Goal: Information Seeking & Learning: Check status

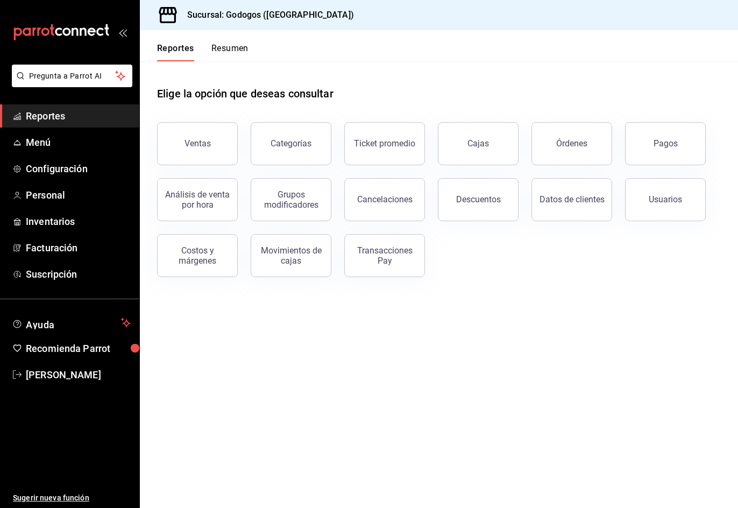
click at [610, 252] on div "Ventas Categorías Ticket promedio Cajas Órdenes Pagos Análisis de venta por hor…" at bounding box center [432, 193] width 576 height 168
click at [585, 167] on div "Datos de clientes" at bounding box center [565, 193] width 94 height 56
click at [582, 156] on button "Órdenes" at bounding box center [571, 143] width 81 height 43
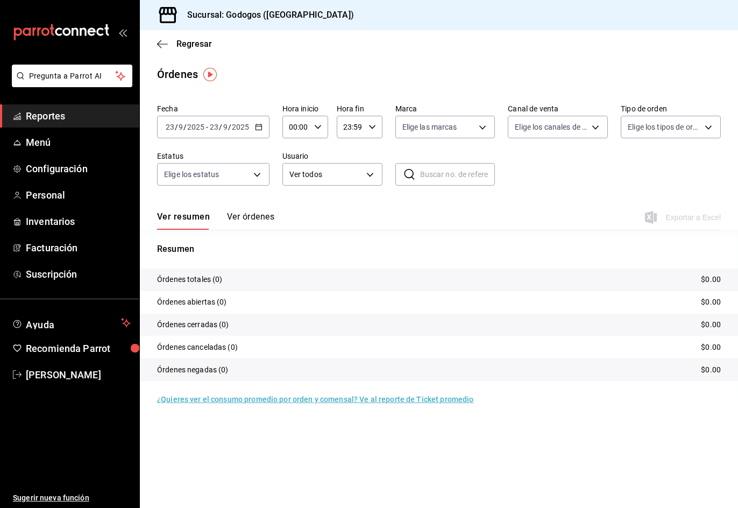
click at [259, 125] on icon "button" at bounding box center [259, 127] width 8 height 8
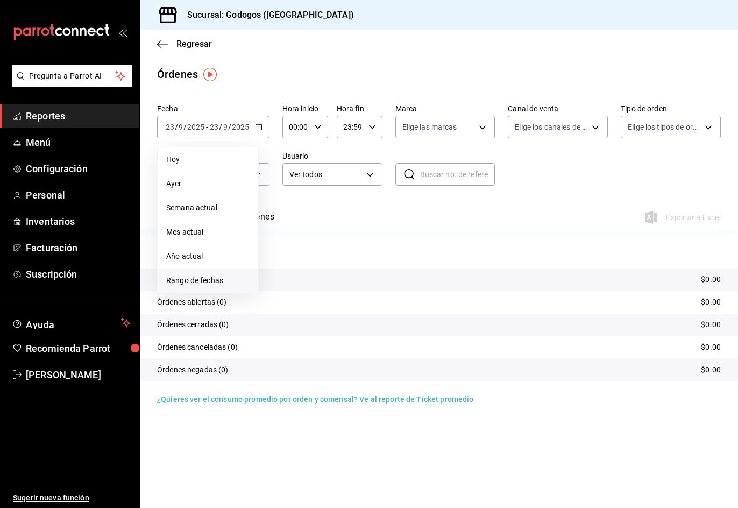
click at [195, 278] on span "Rango de fechas" at bounding box center [207, 280] width 83 height 11
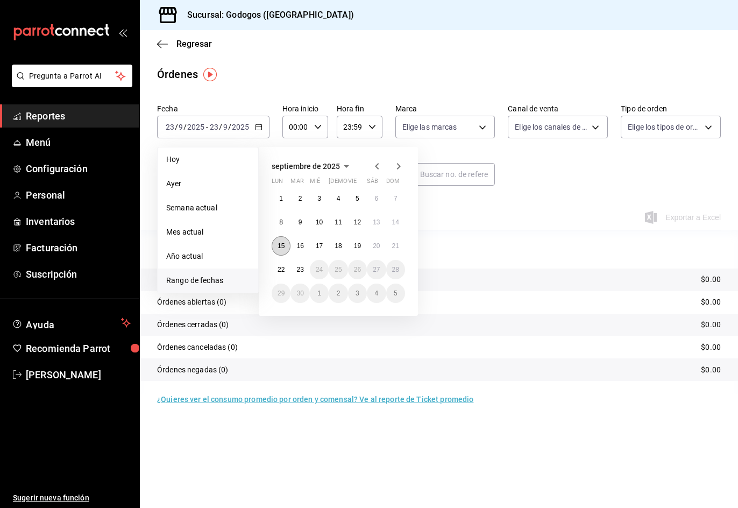
click at [284, 247] on abbr "15" at bounding box center [280, 246] width 7 height 8
click at [397, 242] on abbr "21" at bounding box center [395, 246] width 7 height 8
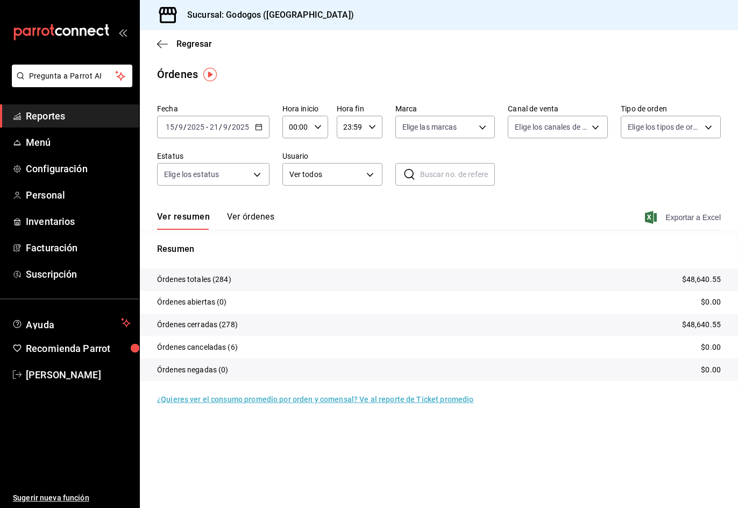
click at [684, 218] on span "Exportar a Excel" at bounding box center [684, 217] width 74 height 13
click at [186, 45] on span "Regresar" at bounding box center [193, 44] width 35 height 10
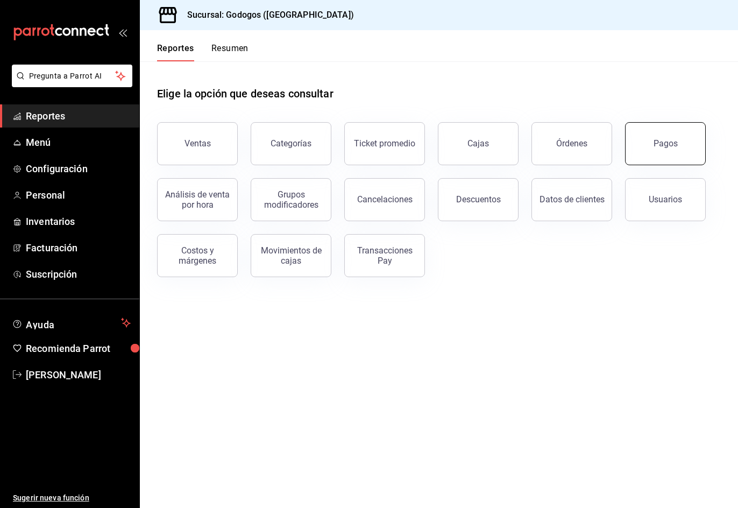
click at [658, 147] on div "Pagos" at bounding box center [665, 143] width 24 height 10
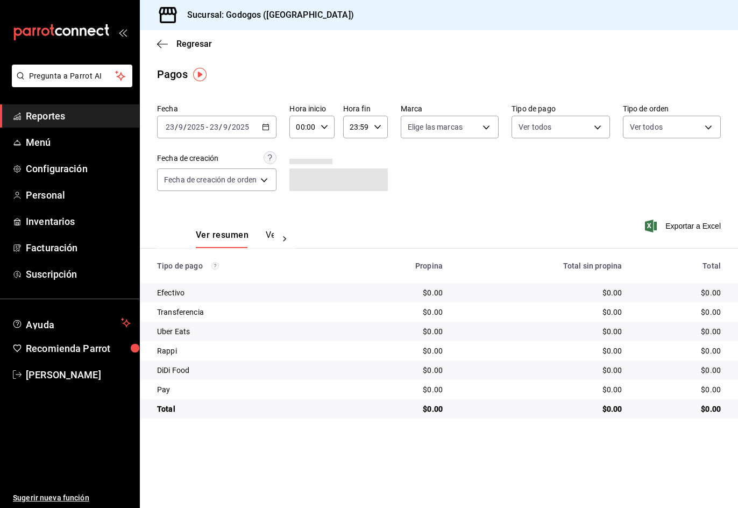
click at [266, 126] on icon "button" at bounding box center [266, 127] width 8 height 8
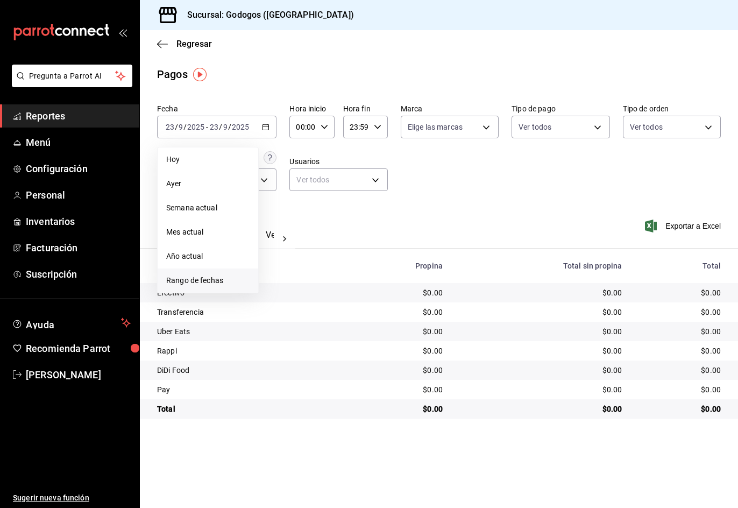
click at [208, 277] on span "Rango de fechas" at bounding box center [207, 280] width 83 height 11
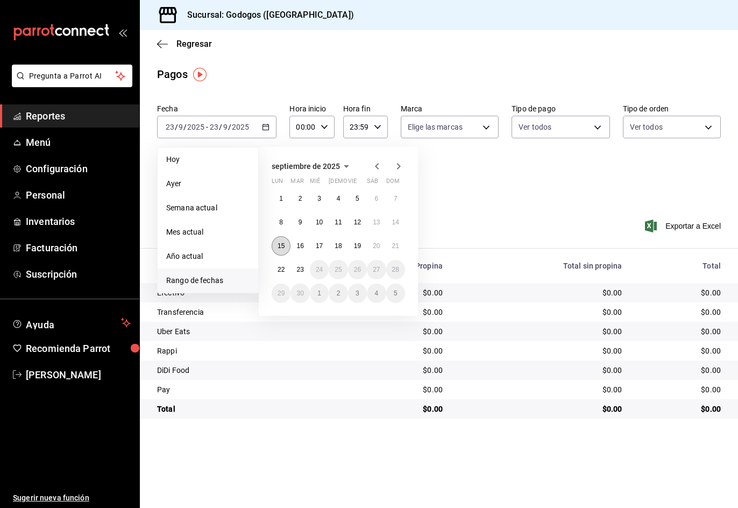
click at [282, 248] on abbr "15" at bounding box center [280, 246] width 7 height 8
click at [394, 245] on abbr "21" at bounding box center [395, 246] width 7 height 8
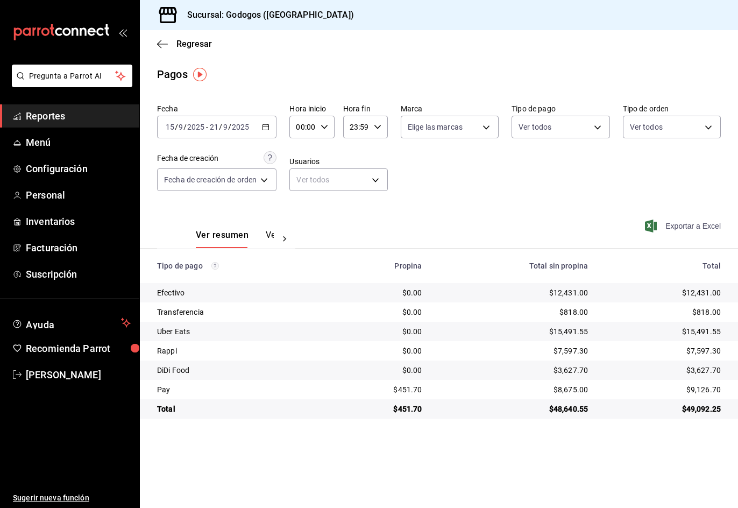
click at [692, 225] on span "Exportar a Excel" at bounding box center [684, 225] width 74 height 13
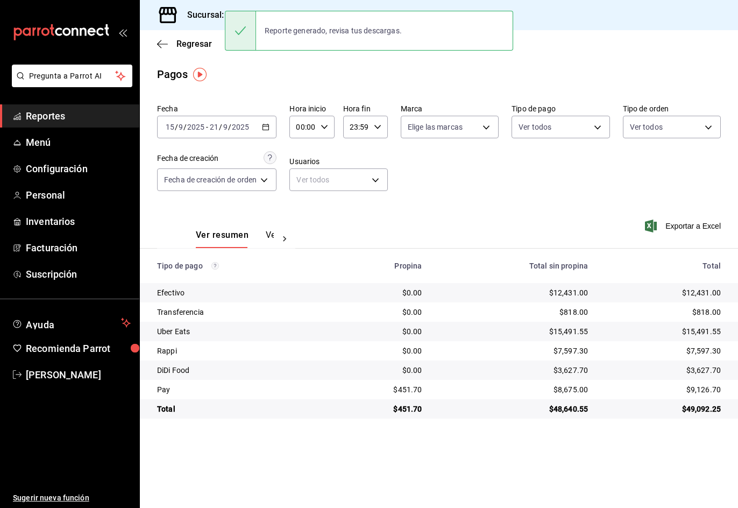
click at [265, 124] on icon "button" at bounding box center [266, 127] width 8 height 8
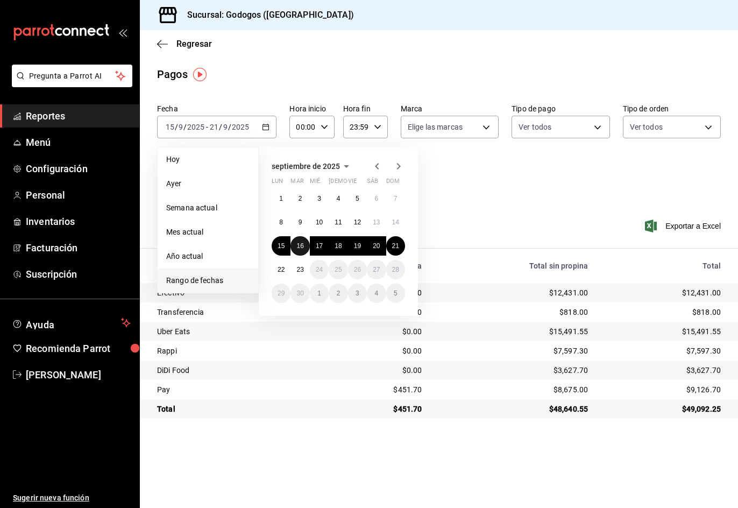
click at [302, 239] on button "16" at bounding box center [299, 245] width 19 height 19
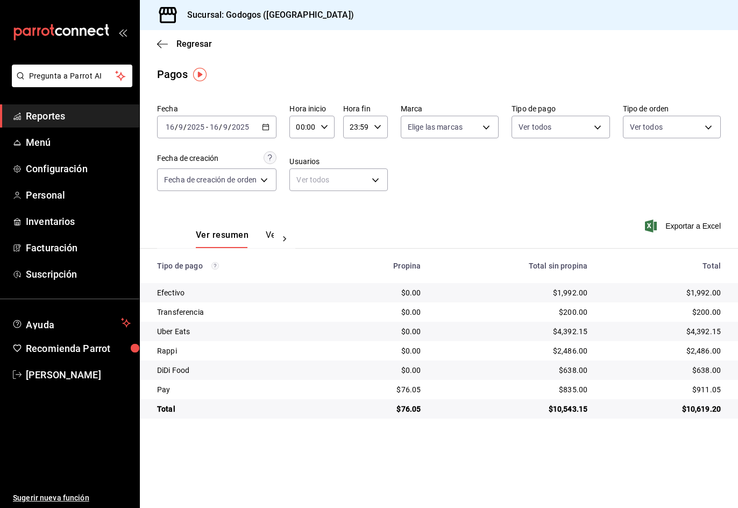
click at [276, 239] on div at bounding box center [285, 239] width 22 height 18
click at [263, 238] on button "Ver pagos" at bounding box center [253, 239] width 40 height 18
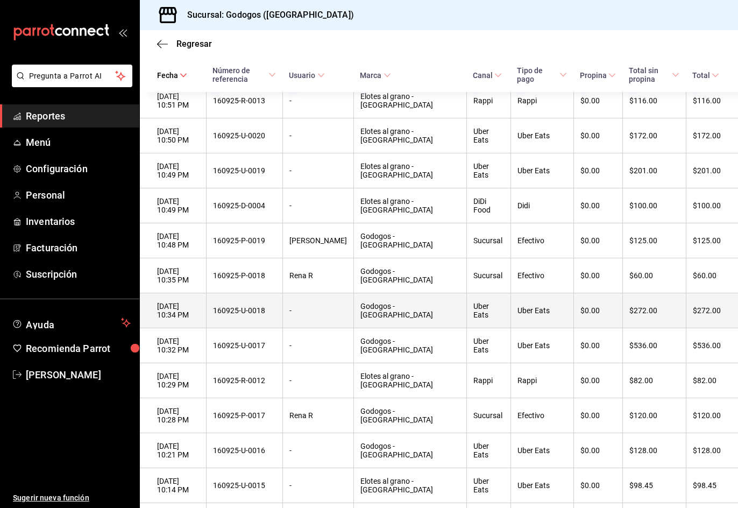
scroll to position [269, 0]
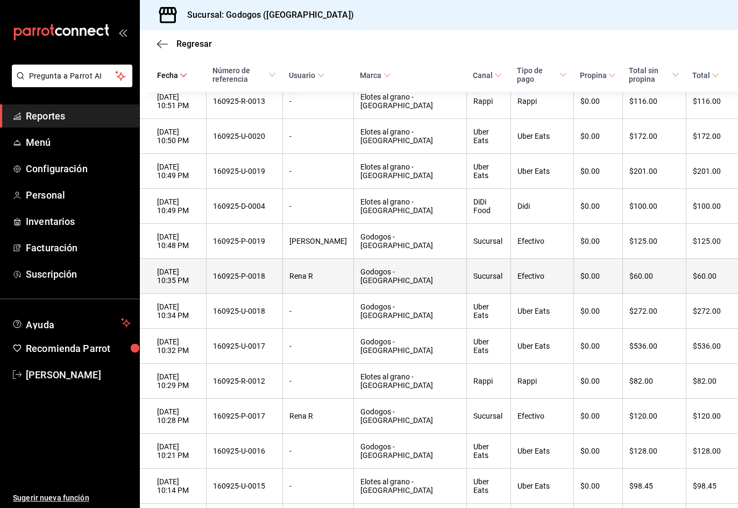
click at [242, 280] on div "160925-P-0018" at bounding box center [244, 276] width 63 height 9
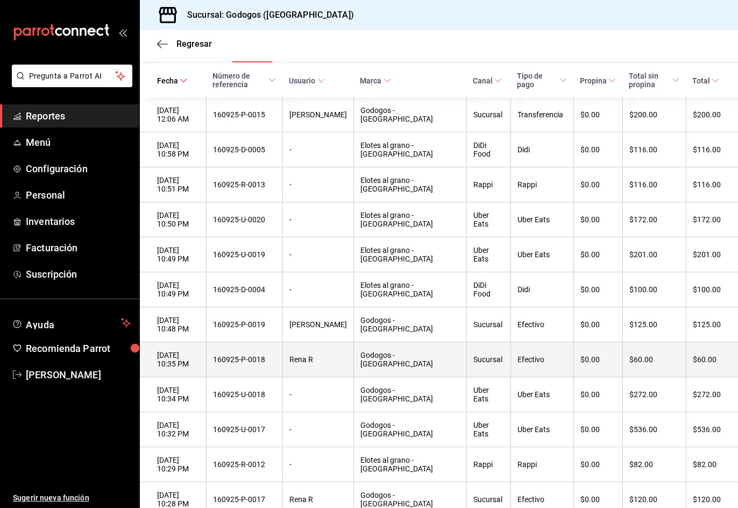
scroll to position [108, 0]
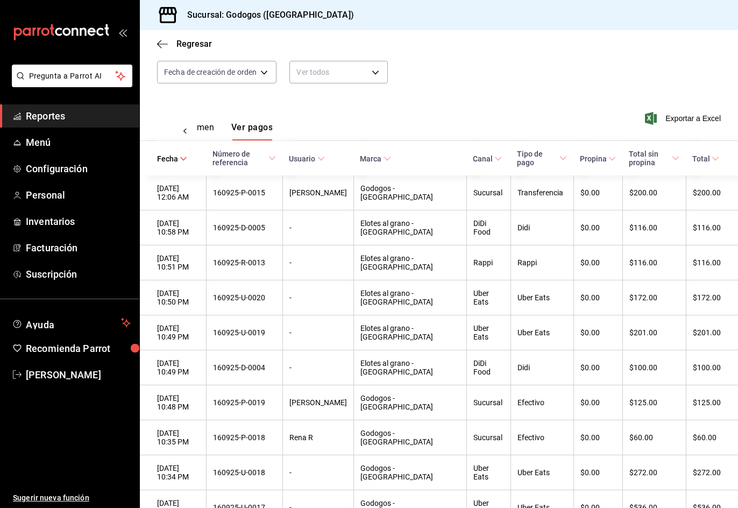
click at [205, 128] on button "Ver resumen" at bounding box center [189, 131] width 50 height 18
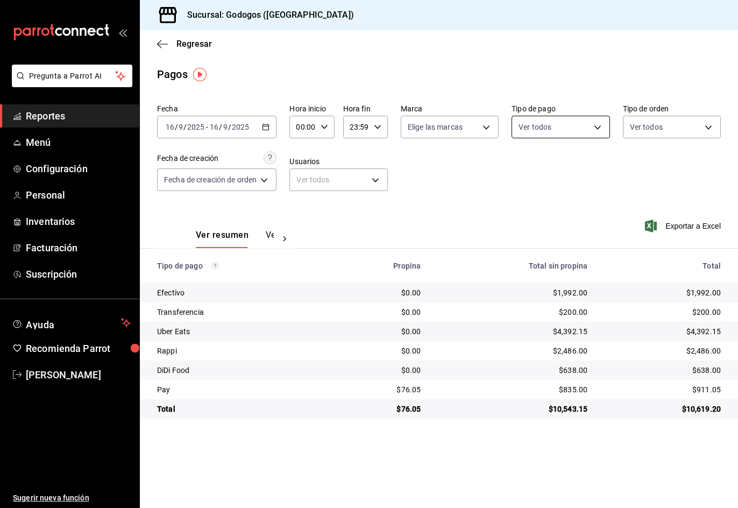
click at [560, 130] on body "Pregunta a Parrot AI Reportes Menú Configuración Personal Inventarios Facturaci…" at bounding box center [369, 266] width 738 height 532
click at [564, 234] on span "Uber Eats" at bounding box center [572, 228] width 63 height 11
type input "3912d2d5-3ae4-4bcd-b08e-5b73db4238c5"
checkbox input "true"
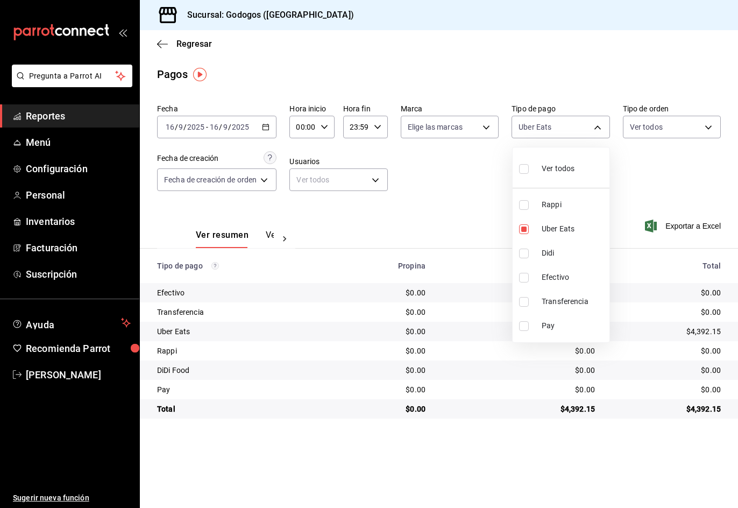
click at [458, 175] on div at bounding box center [369, 254] width 738 height 508
click at [274, 234] on div at bounding box center [285, 239] width 22 height 18
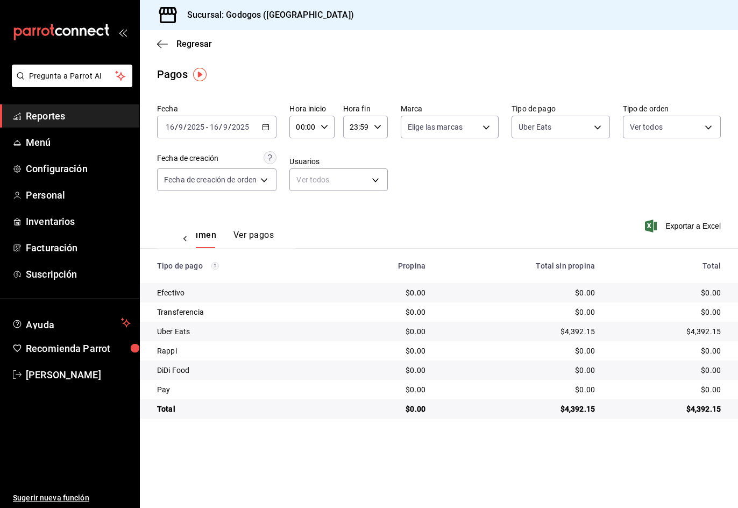
click at [256, 237] on button "Ver pagos" at bounding box center [253, 239] width 40 height 18
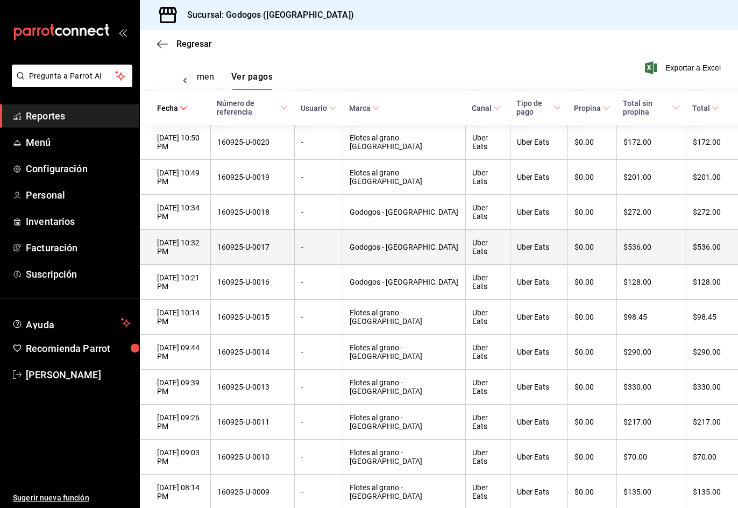
scroll to position [161, 0]
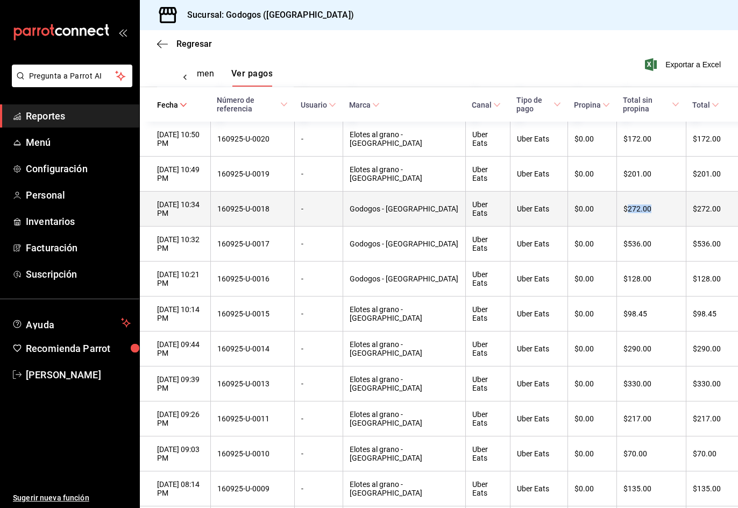
drag, startPoint x: 647, startPoint y: 213, endPoint x: 617, endPoint y: 215, distance: 30.2
click at [623, 213] on div "$272.00" at bounding box center [651, 208] width 56 height 9
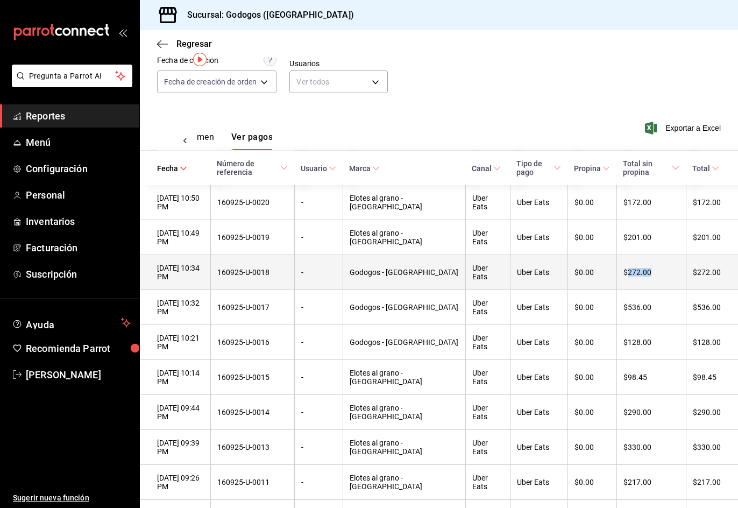
scroll to position [0, 0]
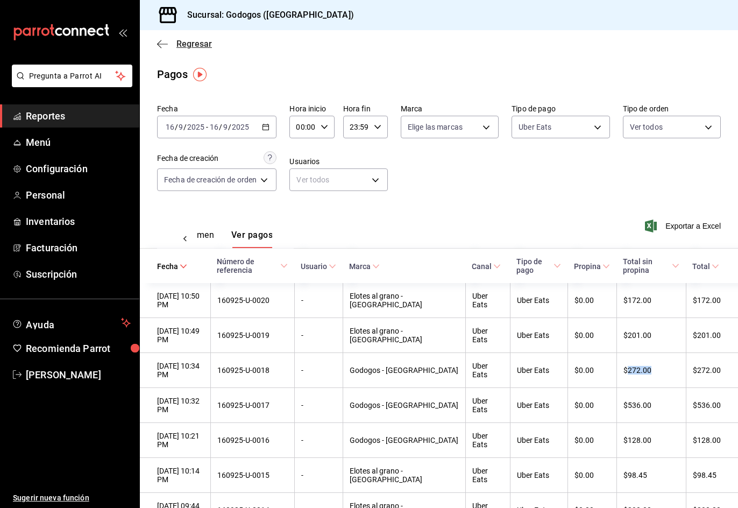
click at [190, 45] on span "Regresar" at bounding box center [193, 44] width 35 height 10
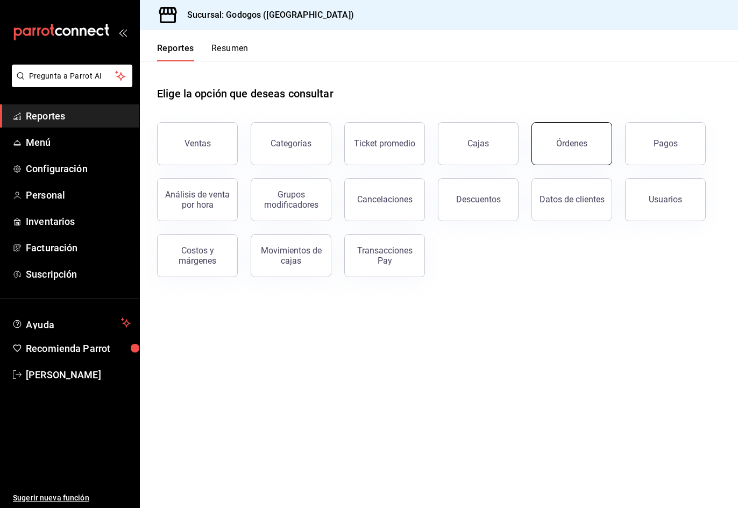
click at [578, 149] on button "Órdenes" at bounding box center [571, 143] width 81 height 43
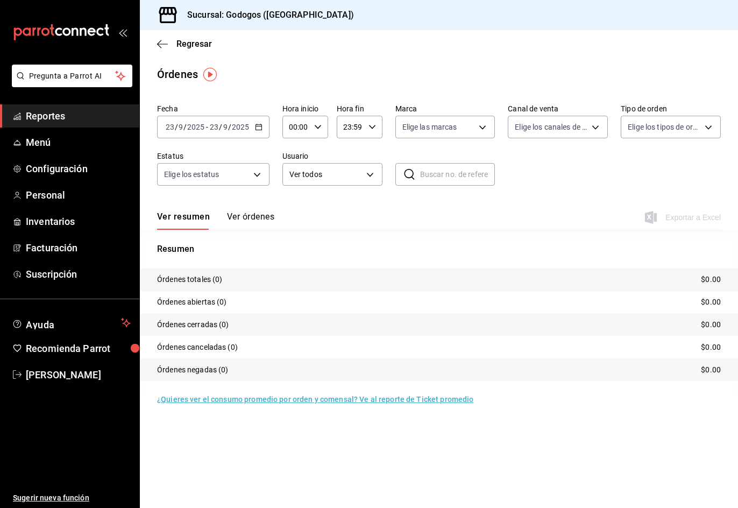
click at [261, 125] on \(Stroke\) "button" at bounding box center [258, 127] width 6 height 6
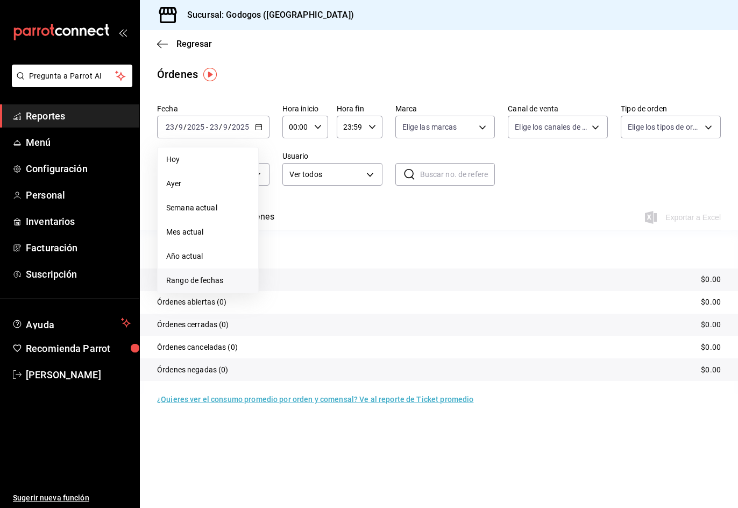
click at [207, 278] on span "Rango de fechas" at bounding box center [207, 280] width 83 height 11
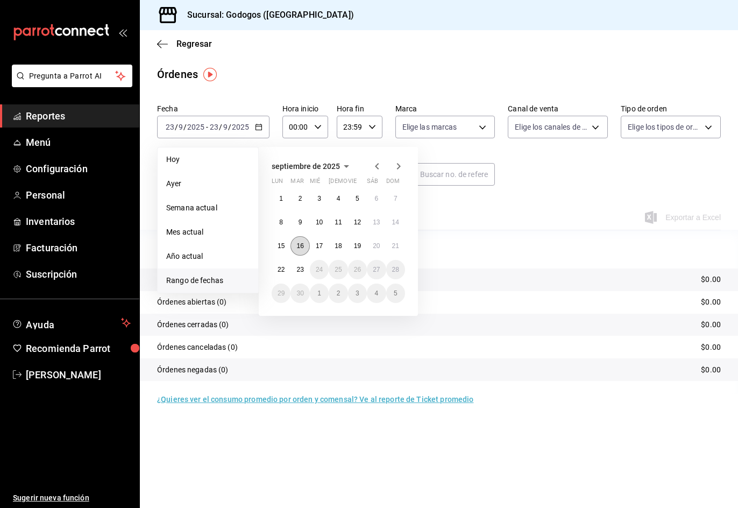
click at [302, 247] on abbr "16" at bounding box center [299, 246] width 7 height 8
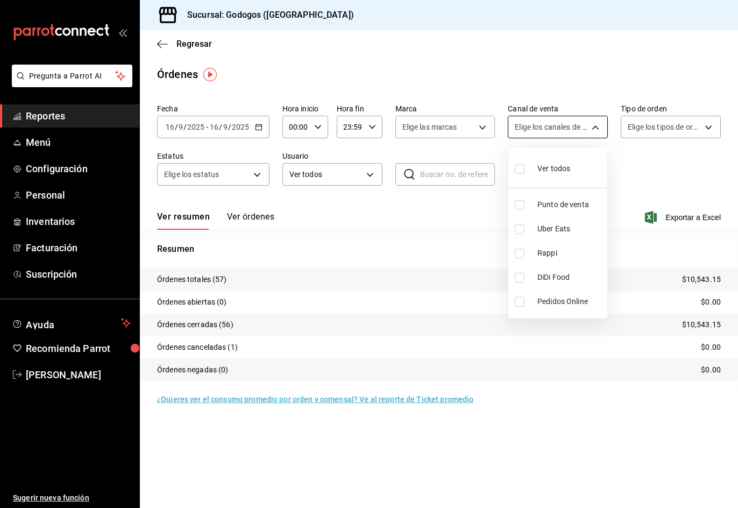
click at [595, 128] on body "Pregunta a Parrot AI Reportes Menú Configuración Personal Inventarios Facturaci…" at bounding box center [369, 266] width 738 height 532
click at [565, 228] on span "Uber Eats" at bounding box center [570, 228] width 66 height 11
type input "UBER_EATS"
checkbox input "true"
click at [299, 203] on div at bounding box center [369, 254] width 738 height 508
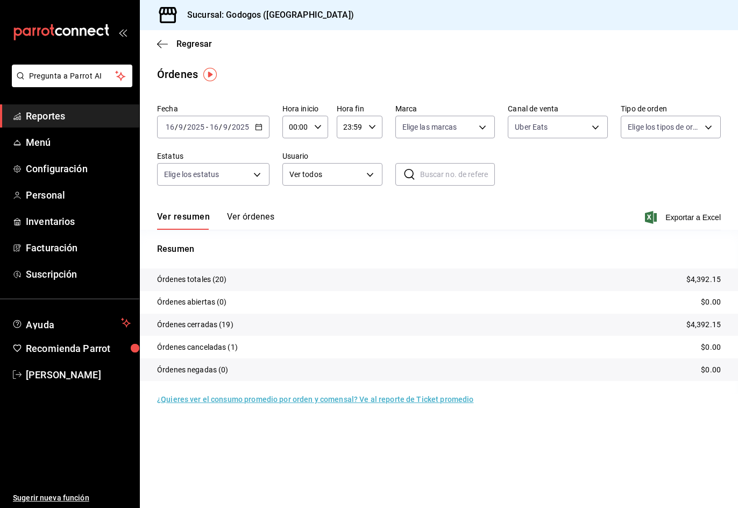
click at [264, 216] on button "Ver órdenes" at bounding box center [250, 220] width 47 height 18
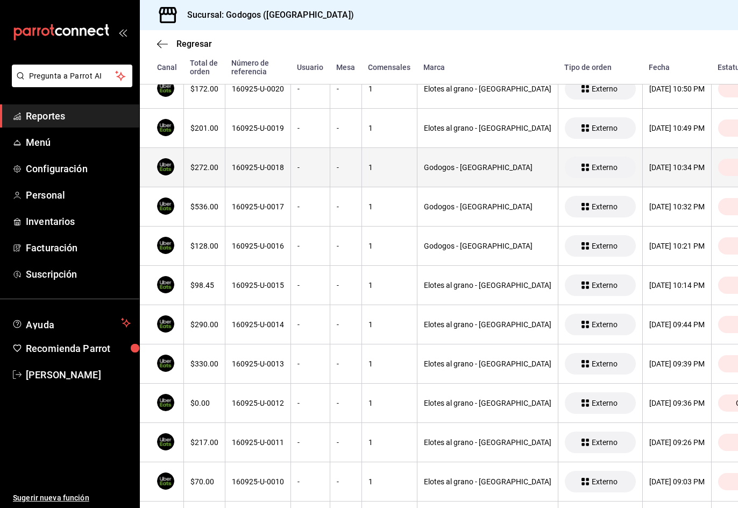
scroll to position [215, 0]
click at [272, 171] on div "160925-U-0018" at bounding box center [258, 166] width 52 height 9
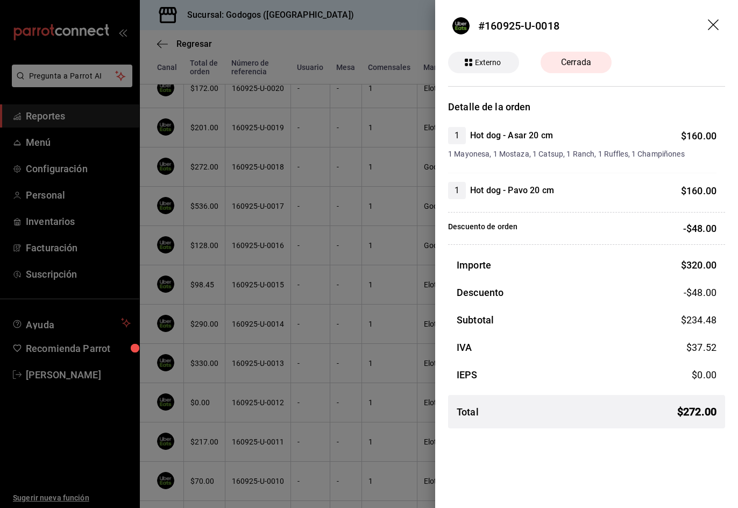
click at [279, 44] on div at bounding box center [369, 254] width 738 height 508
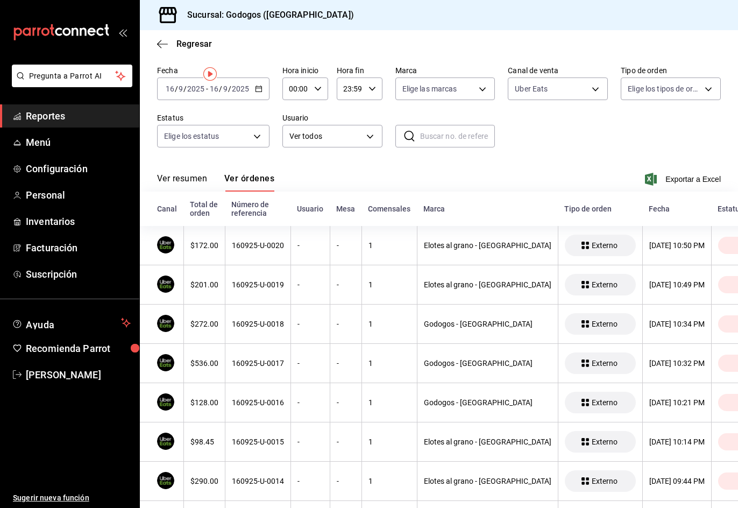
scroll to position [0, 0]
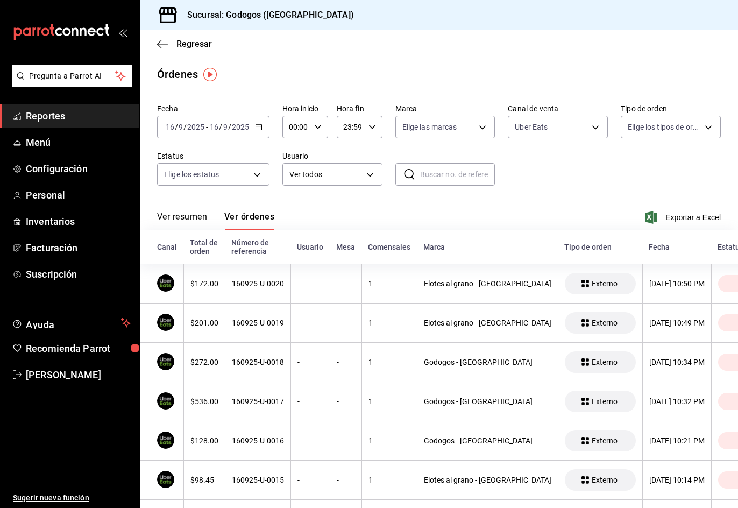
click at [255, 128] on icon "button" at bounding box center [259, 127] width 8 height 8
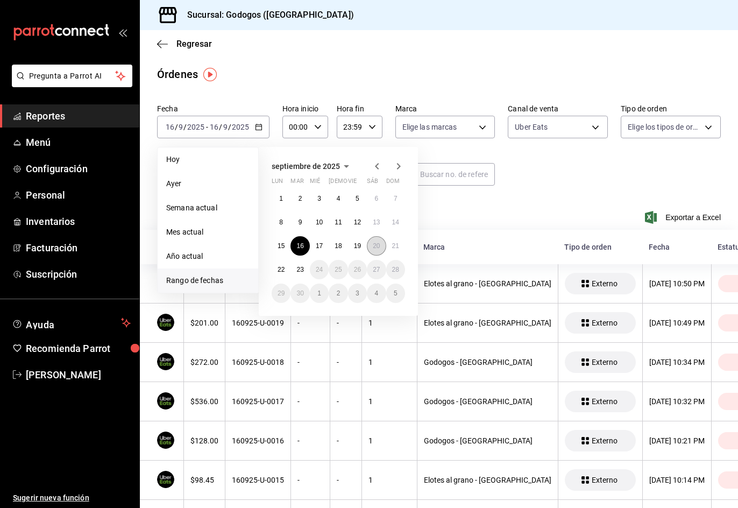
click at [372, 246] on button "20" at bounding box center [376, 245] width 19 height 19
drag, startPoint x: 375, startPoint y: 248, endPoint x: 480, endPoint y: 222, distance: 107.4
click at [376, 248] on abbr "20" at bounding box center [376, 246] width 7 height 8
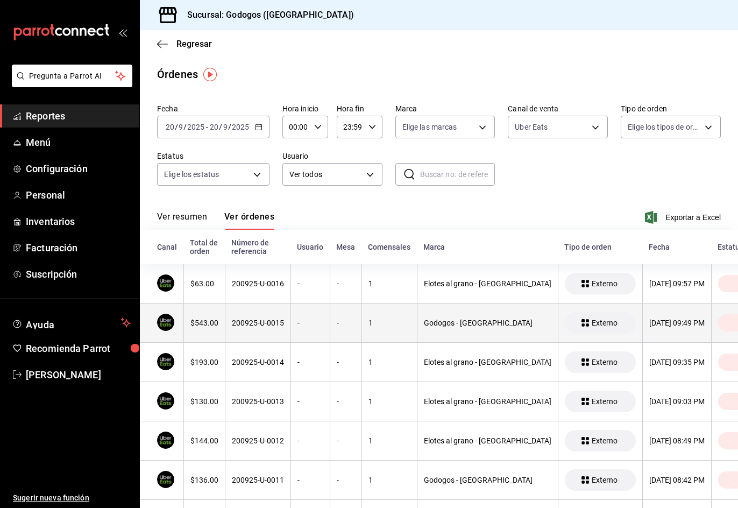
click at [649, 323] on div "[DATE] 09:49 PM" at bounding box center [676, 322] width 55 height 9
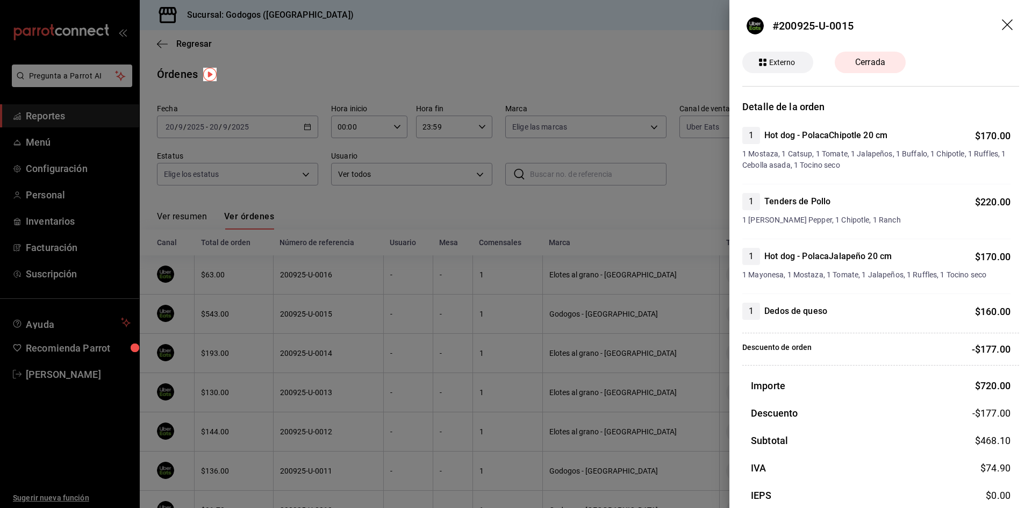
click at [501, 69] on div at bounding box center [516, 254] width 1032 height 508
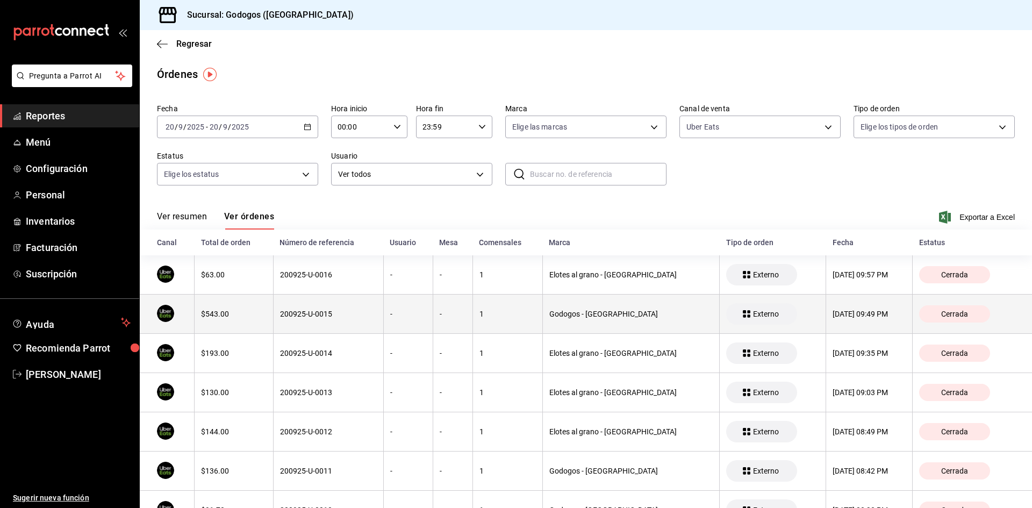
click at [317, 324] on th "200925-U-0015" at bounding box center [328, 314] width 110 height 39
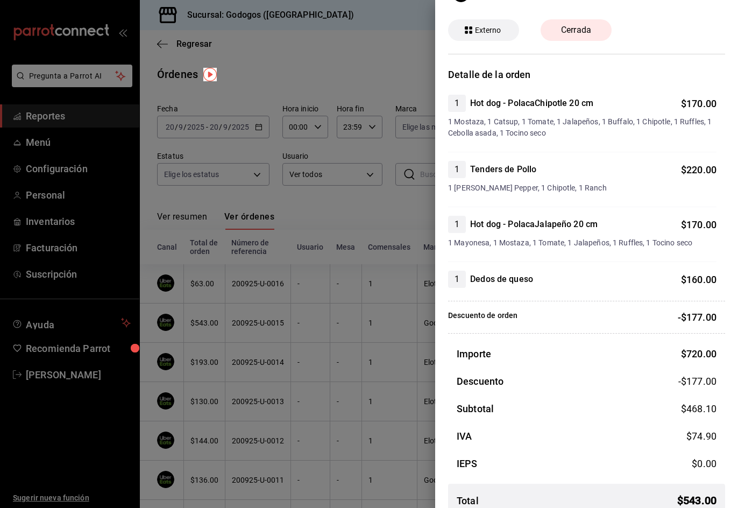
scroll to position [50, 0]
